Goal: Use online tool/utility: Utilize a website feature to perform a specific function

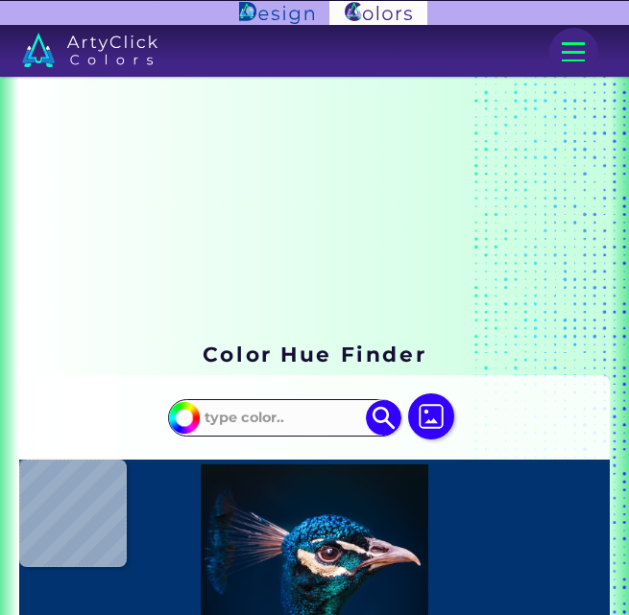
click at [426, 410] on img at bounding box center [431, 417] width 46 height 46
click at [0, 0] on input "file" at bounding box center [0, 0] width 0 height 0
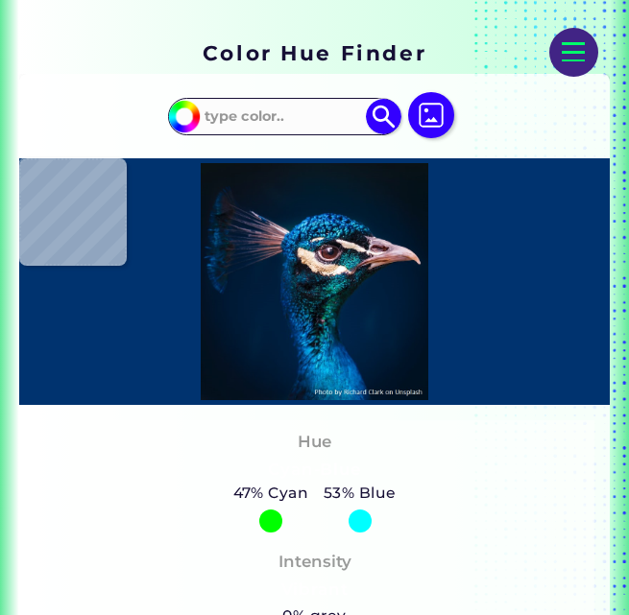
scroll to position [300, 0]
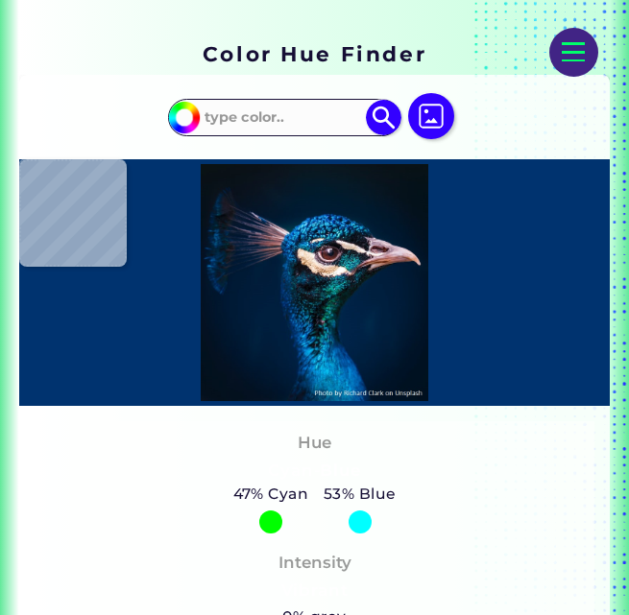
type input "#000000"
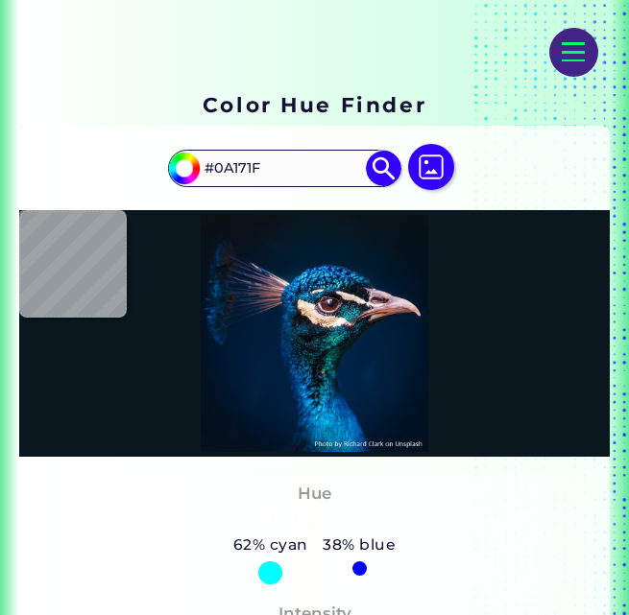
scroll to position [250, 0]
type input "#000000"
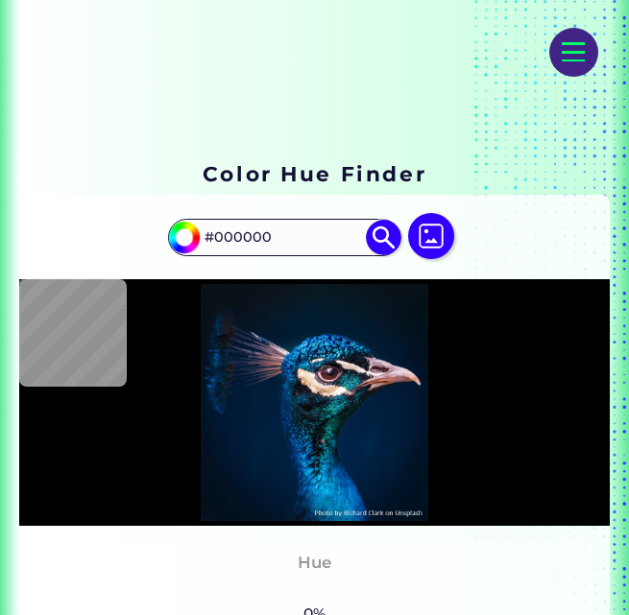
scroll to position [163, 0]
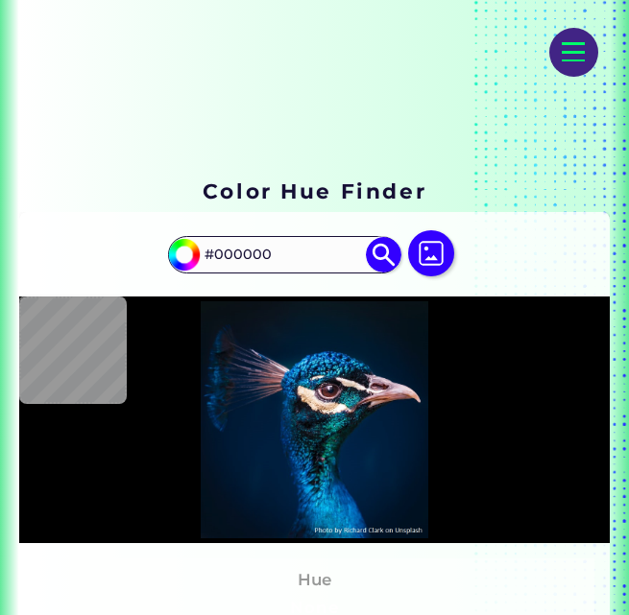
type input "#041121"
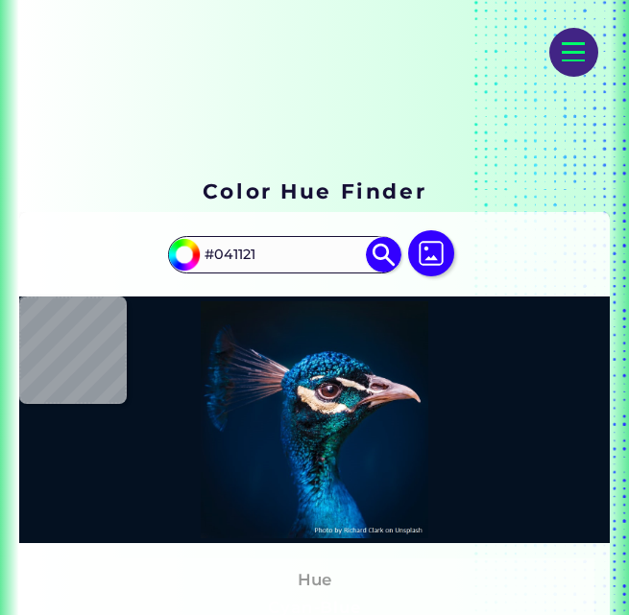
type input "#2b272d"
type input "#2B272D"
type input "#091e1f"
type input "#091E1F"
type input "#04565d"
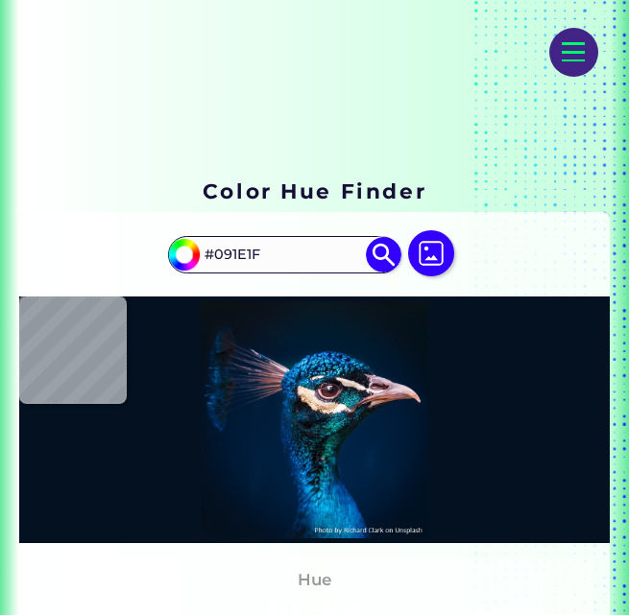
type input "#04565D"
type input "#086458"
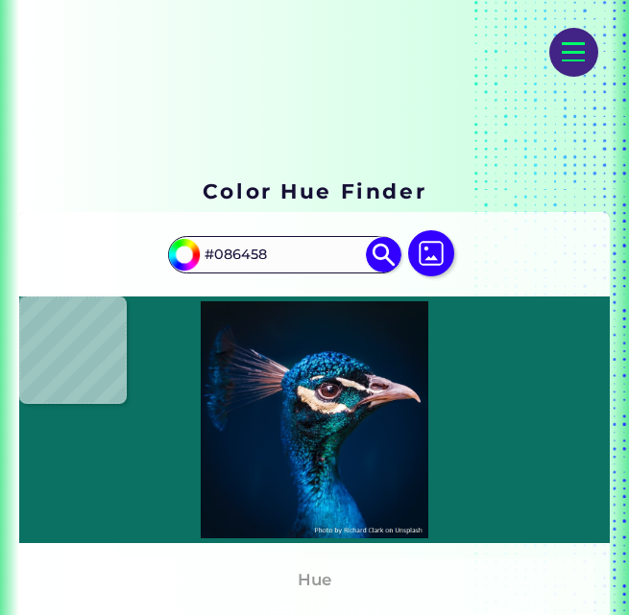
type input "#0b7163"
type input "#0B7163"
type input "#173f3e"
type input "#173F3E"
type input "#065582"
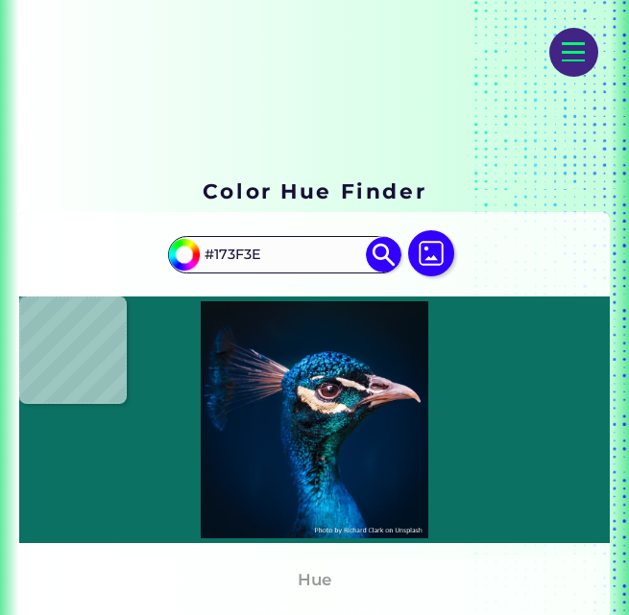
type input "#065582"
type input "#06141f"
type input "#06141F"
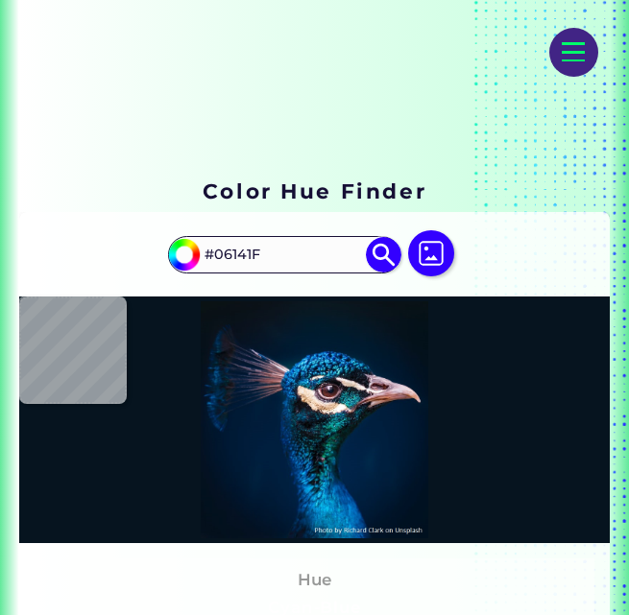
click at [441, 255] on img at bounding box center [431, 253] width 46 height 46
click at [0, 0] on input "file" at bounding box center [0, 0] width 0 height 0
type input "#000000"
